Goal: Task Accomplishment & Management: Manage account settings

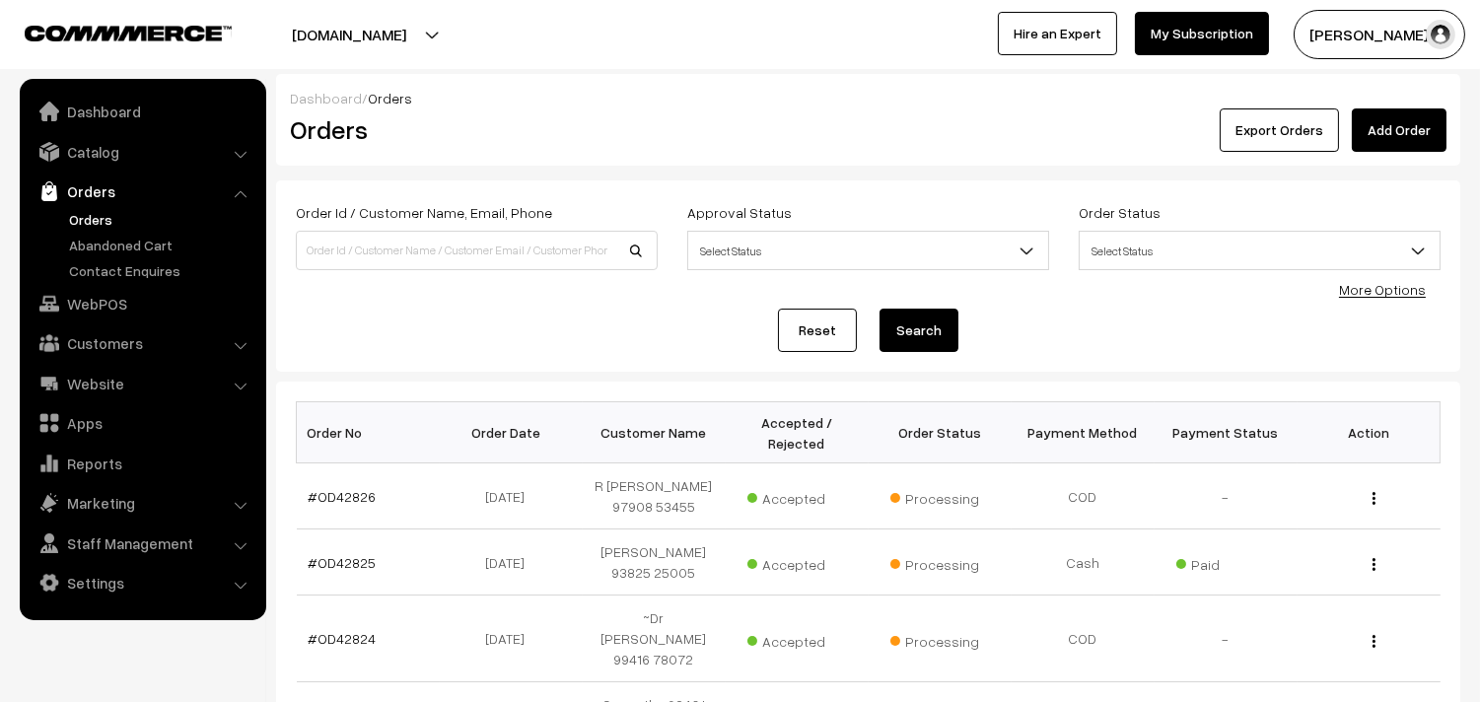
click at [85, 212] on link "Orders" at bounding box center [161, 219] width 195 height 21
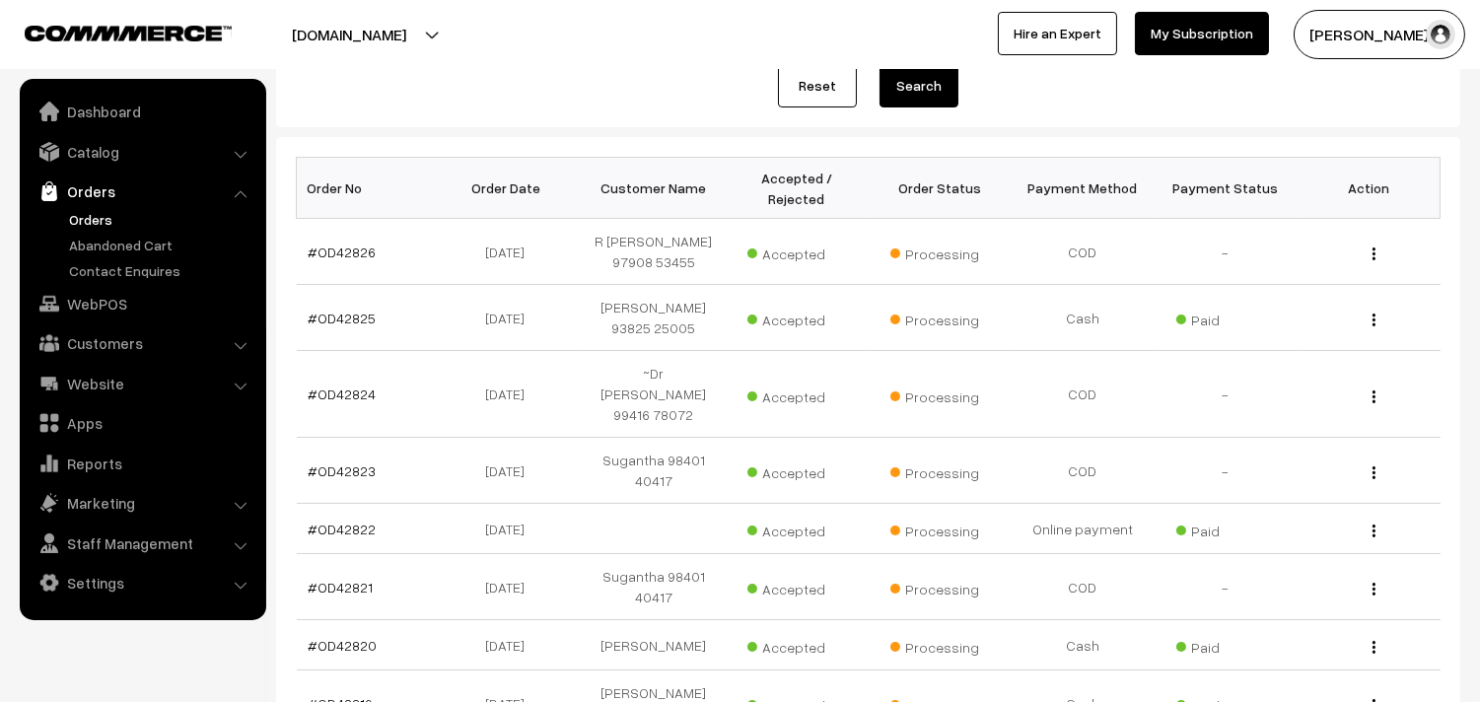
scroll to position [328, 0]
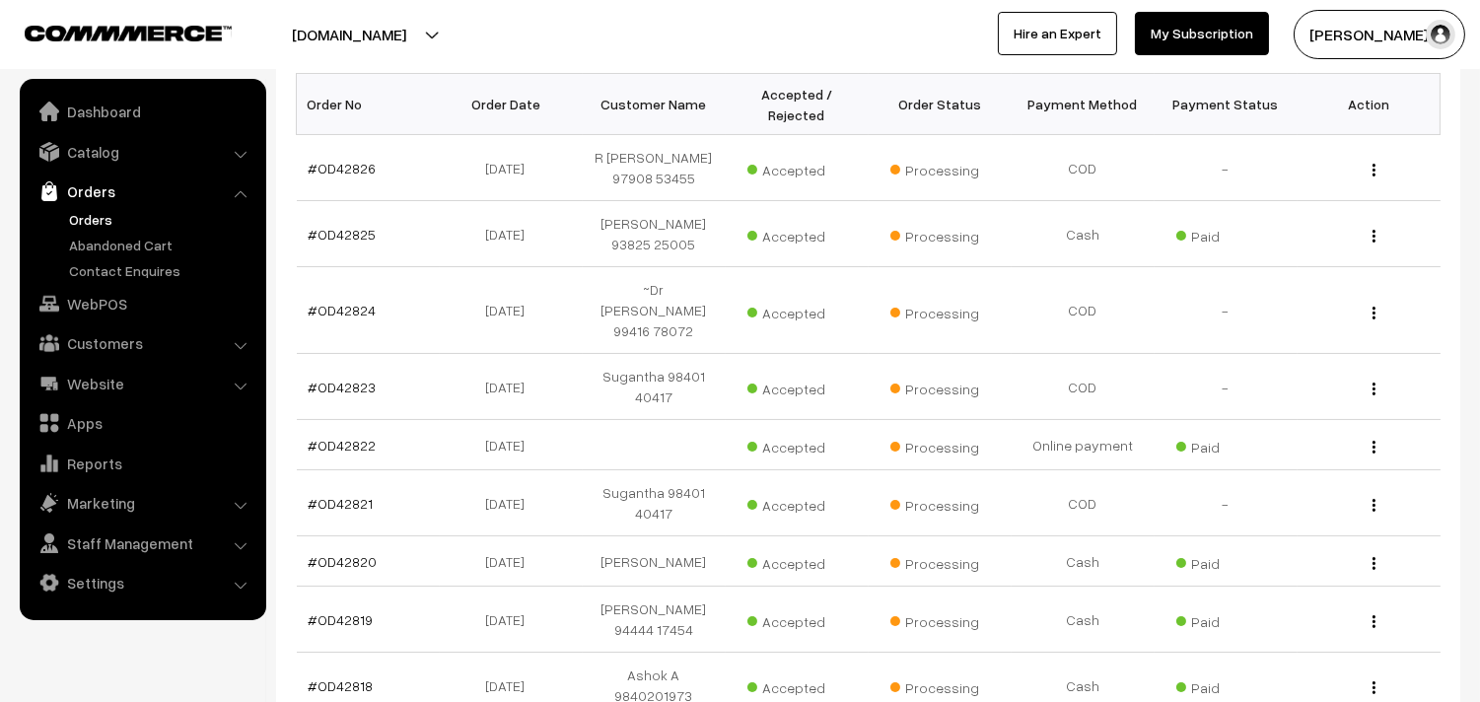
click at [107, 215] on link "Orders" at bounding box center [161, 219] width 195 height 21
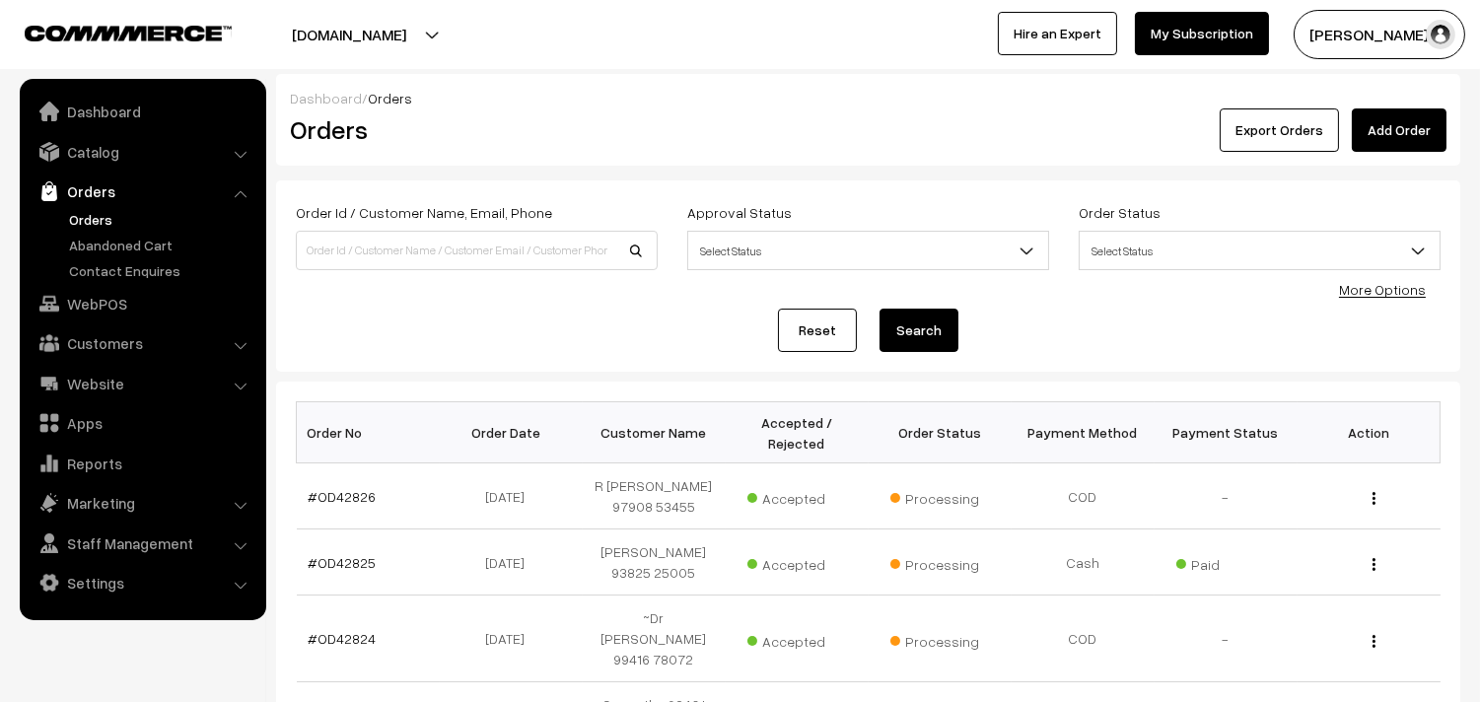
click at [77, 223] on link "Orders" at bounding box center [161, 219] width 195 height 21
